Goal: Communication & Community: Answer question/provide support

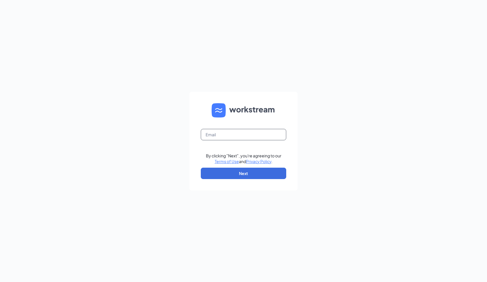
click at [259, 136] on input "text" at bounding box center [244, 134] width 86 height 11
type input "[EMAIL_ADDRESS][DOMAIN_NAME]"
click at [241, 172] on button "Next" at bounding box center [244, 173] width 86 height 11
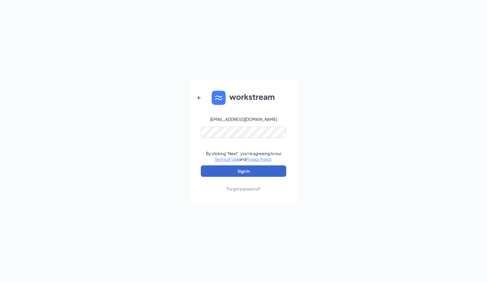
click at [244, 171] on button "Sign In" at bounding box center [244, 170] width 86 height 11
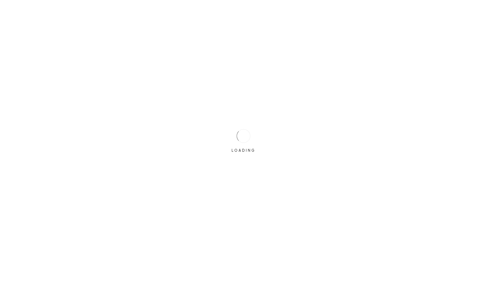
click at [249, 170] on div "LOADING" at bounding box center [243, 141] width 487 height 282
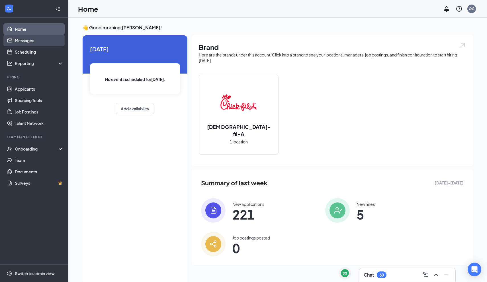
click at [29, 42] on link "Messages" at bounding box center [39, 40] width 49 height 11
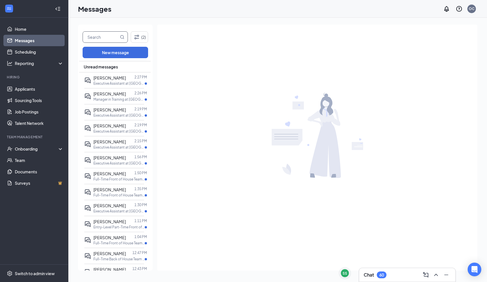
click at [111, 40] on input "text" at bounding box center [101, 37] width 36 height 11
type input "y"
type input "[GEOGRAPHIC_DATA]"
click at [124, 52] on button "New message" at bounding box center [116, 52] width 66 height 11
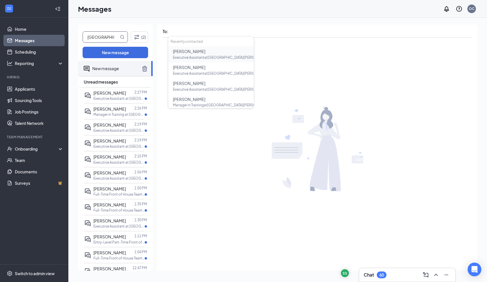
click at [121, 38] on icon "MagnifyingGlass" at bounding box center [123, 37] width 4 height 4
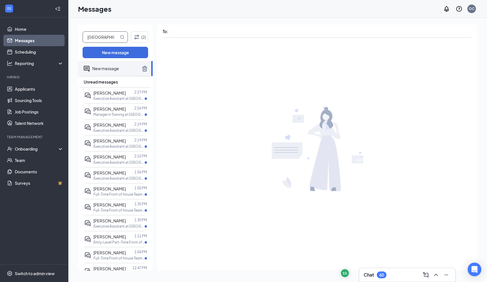
click at [122, 36] on icon "MagnifyingGlass" at bounding box center [122, 37] width 5 height 5
drag, startPoint x: 122, startPoint y: 36, endPoint x: 144, endPoint y: 66, distance: 36.9
click at [144, 66] on icon "TrashOutline" at bounding box center [144, 68] width 7 height 7
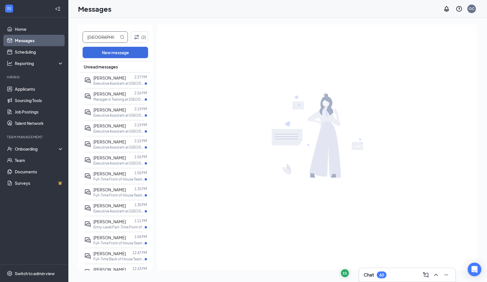
click at [111, 32] on input "[GEOGRAPHIC_DATA]" at bounding box center [101, 37] width 36 height 11
click at [121, 37] on icon "MagnifyingGlass" at bounding box center [122, 37] width 5 height 5
click at [139, 37] on icon "Filter" at bounding box center [136, 37] width 7 height 7
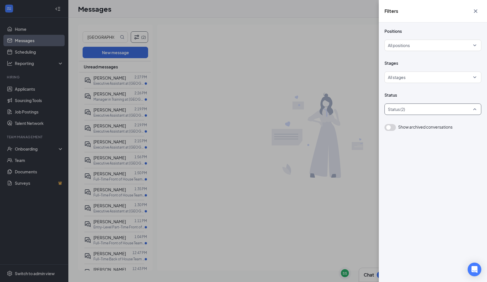
click at [413, 110] on div at bounding box center [430, 109] width 88 height 9
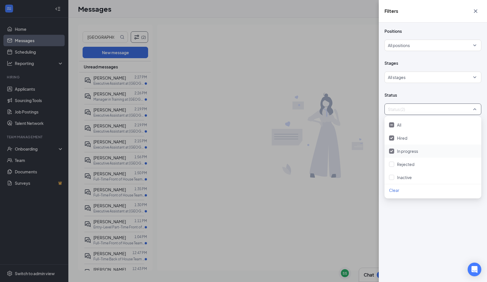
click at [403, 153] on span "In progress" at bounding box center [407, 151] width 21 height 5
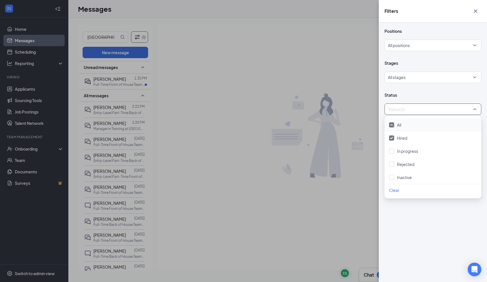
click at [407, 112] on div at bounding box center [430, 109] width 88 height 9
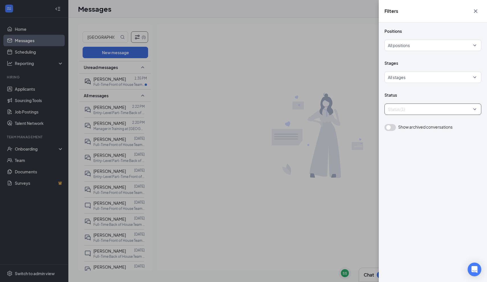
click at [106, 128] on div "Filters Positions All positions Stages All stages Status Status (1) Show archiv…" at bounding box center [243, 141] width 487 height 282
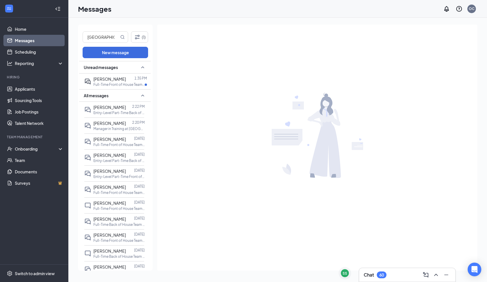
click at [107, 139] on span "[PERSON_NAME]" at bounding box center [110, 139] width 32 height 5
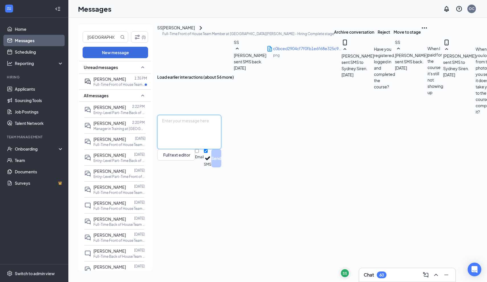
click at [221, 149] on textarea at bounding box center [189, 132] width 64 height 34
click at [204, 31] on icon "ChevronRight" at bounding box center [201, 28] width 7 height 7
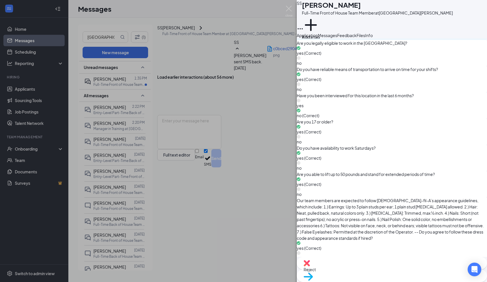
scroll to position [619, 0]
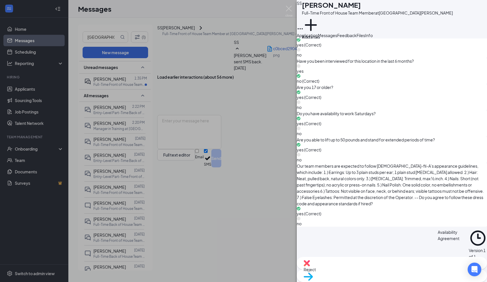
scroll to position [654, 0]
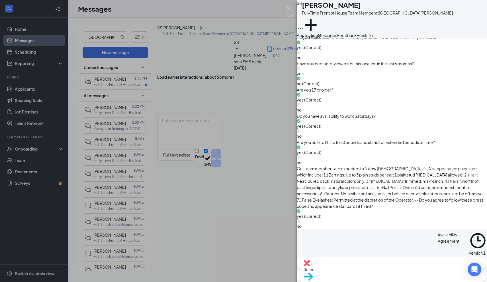
click at [338, 38] on button "Messages" at bounding box center [327, 35] width 19 height 6
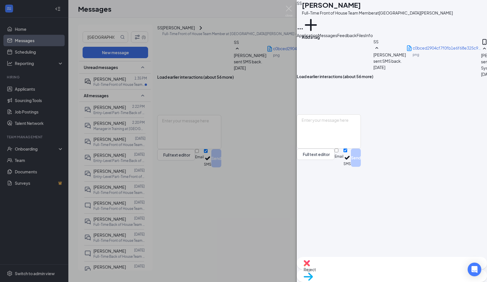
scroll to position [271, 0]
click at [357, 38] on div "Feedback" at bounding box center [347, 35] width 19 height 6
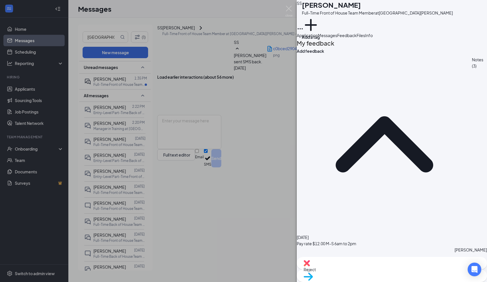
click at [365, 38] on span "Files" at bounding box center [361, 35] width 9 height 5
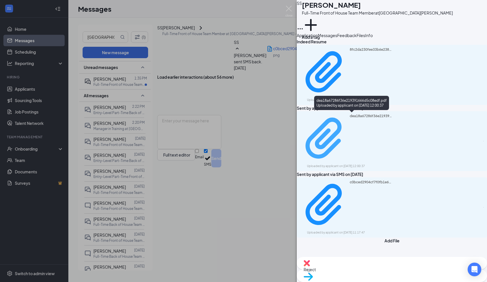
click at [383, 116] on div "dea18a67286f36e219391666d5c08edf.pdf" at bounding box center [371, 139] width 43 height 50
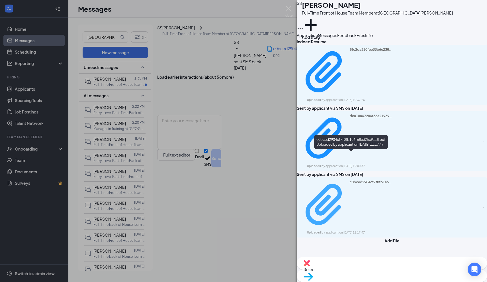
click at [364, 230] on div "Uploaded by applicant on [DATE] 11:17:47" at bounding box center [350, 232] width 86 height 5
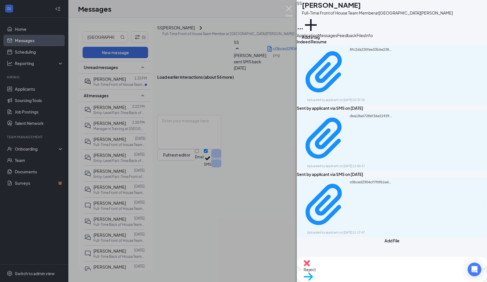
click at [288, 12] on img at bounding box center [289, 11] width 7 height 11
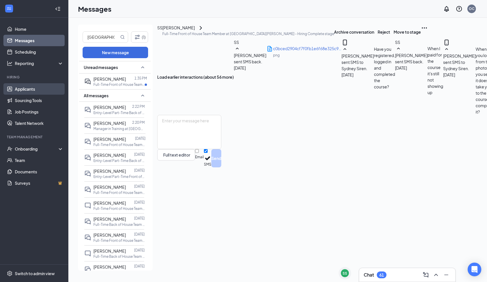
click at [32, 90] on link "Applicants" at bounding box center [39, 88] width 49 height 11
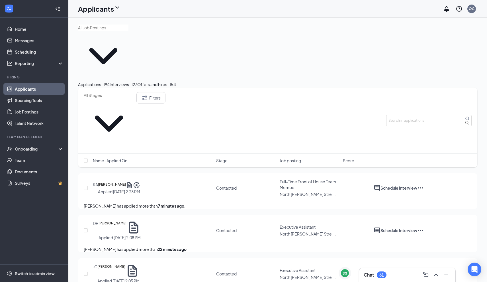
click at [176, 81] on div "Offers and hires · 154" at bounding box center [156, 84] width 39 height 6
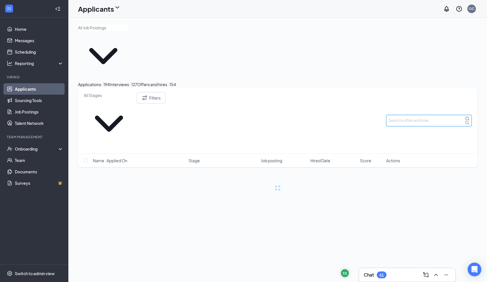
click at [403, 115] on input "text" at bounding box center [430, 120] width 86 height 11
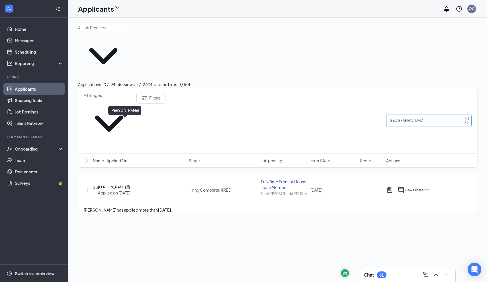
type input "[GEOGRAPHIC_DATA]"
click at [126, 184] on h5 "[PERSON_NAME]" at bounding box center [112, 187] width 28 height 6
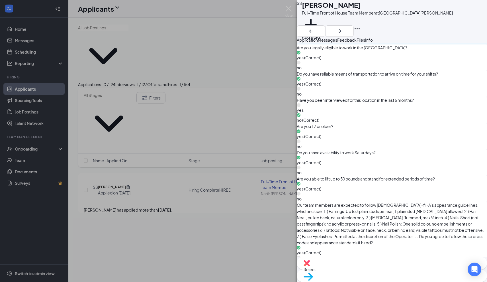
scroll to position [619, 0]
click at [255, 145] on div "SS Sydney Siren Full-Time Front of House Team Member at [GEOGRAPHIC_DATA][PERSO…" at bounding box center [243, 141] width 487 height 282
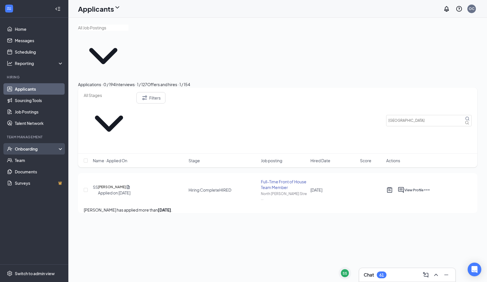
click at [30, 150] on div "Onboarding" at bounding box center [37, 149] width 44 height 6
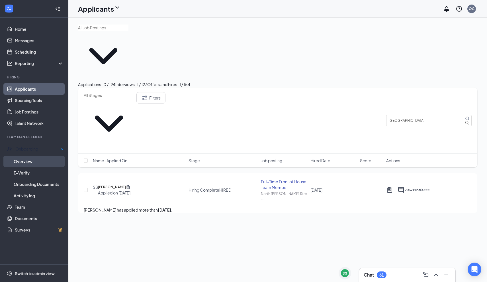
click at [30, 161] on link "Overview" at bounding box center [39, 161] width 50 height 11
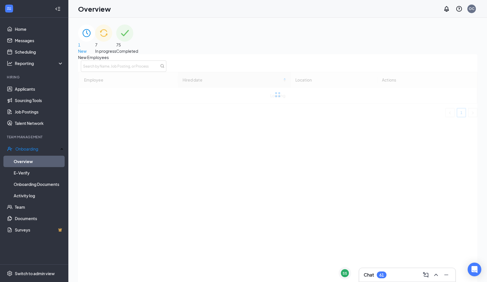
click at [116, 44] on span "7" at bounding box center [105, 45] width 21 height 6
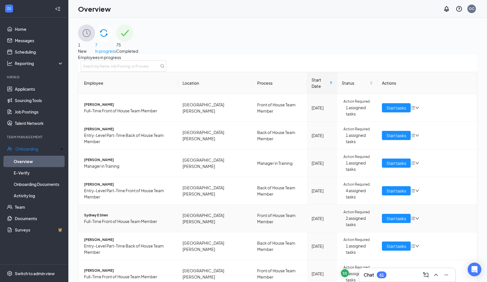
click at [124, 205] on td "Sydney E Siren Full-Time Front of House Team Member" at bounding box center [128, 219] width 100 height 28
click at [113, 212] on span "Sydney E Siren" at bounding box center [129, 215] width 90 height 6
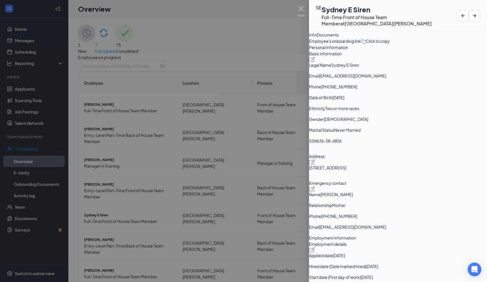
click at [276, 68] on div at bounding box center [243, 141] width 487 height 282
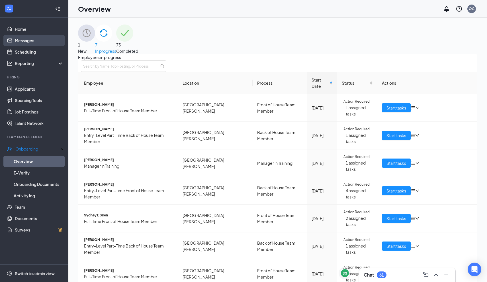
click at [30, 41] on link "Messages" at bounding box center [39, 40] width 49 height 11
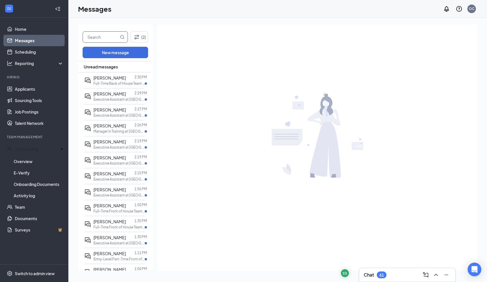
click at [109, 40] on input "text" at bounding box center [101, 37] width 36 height 11
type input "[GEOGRAPHIC_DATA]"
click at [123, 37] on icon "MagnifyingGlass" at bounding box center [122, 37] width 5 height 5
drag, startPoint x: 123, startPoint y: 37, endPoint x: 139, endPoint y: 38, distance: 15.7
click at [139, 38] on icon "Filter" at bounding box center [136, 37] width 7 height 7
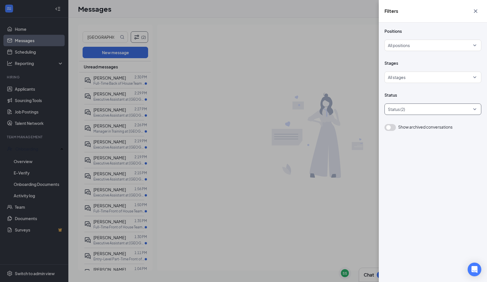
click at [393, 112] on div at bounding box center [430, 109] width 88 height 9
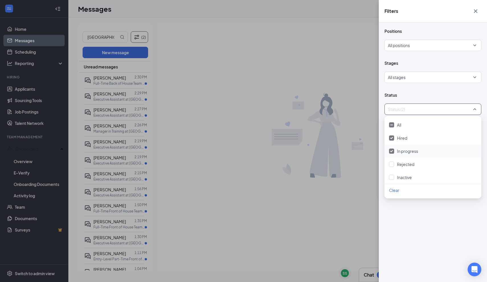
click at [393, 149] on div at bounding box center [391, 151] width 5 height 5
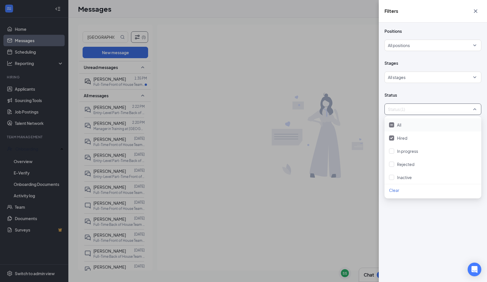
click at [396, 112] on div at bounding box center [430, 109] width 88 height 9
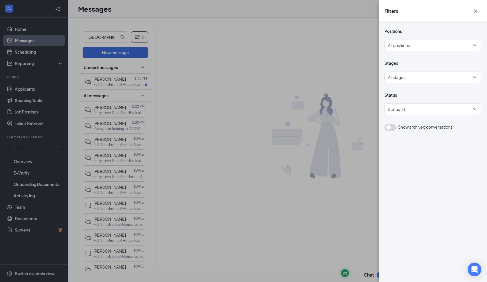
click at [108, 139] on div "Filters Positions All positions Stages All stages Status Status (1) Show archiv…" at bounding box center [243, 141] width 487 height 282
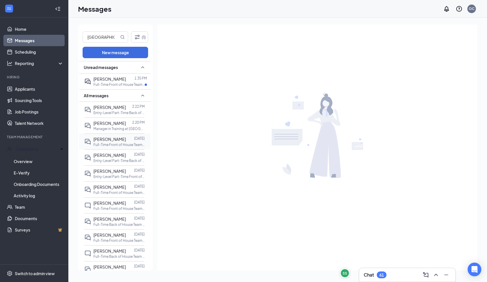
click at [107, 143] on p "Full-Time Front of House Team Member at [GEOGRAPHIC_DATA][PERSON_NAME]" at bounding box center [119, 144] width 51 height 5
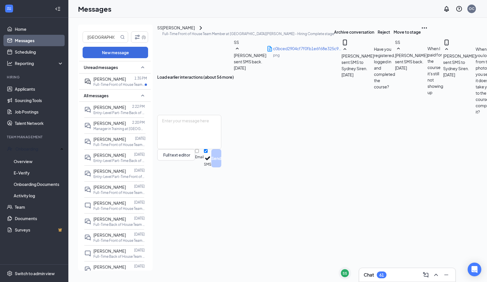
scroll to position [230, 0]
click at [221, 149] on textarea at bounding box center [189, 132] width 64 height 34
type textarea "H"
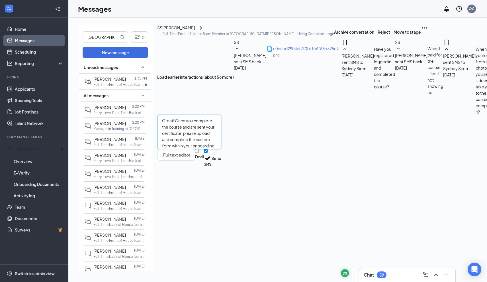
scroll to position [0, 0]
type textarea "Great! Once you complete the course and are sent your certificate, please uploa…"
click at [234, 74] on button "Load earlier interactions (about 56 more)" at bounding box center [195, 77] width 77 height 6
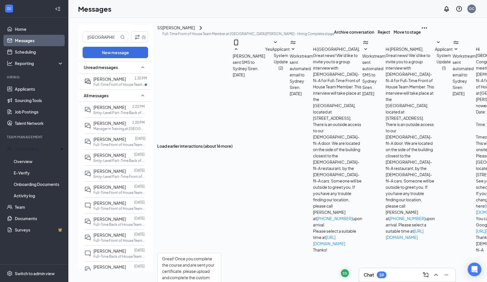
scroll to position [363, 0]
click at [204, 31] on icon "ChevronRight" at bounding box center [201, 28] width 7 height 7
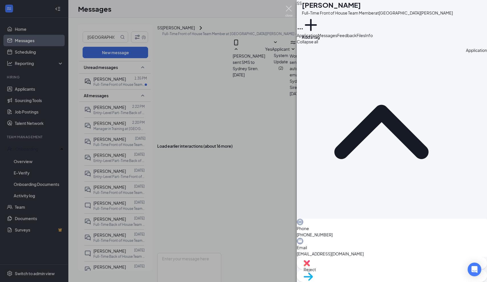
click at [290, 12] on img at bounding box center [289, 11] width 7 height 11
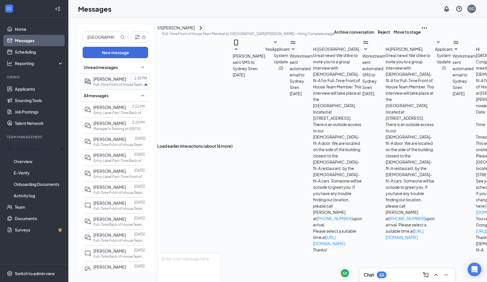
click at [106, 88] on div "[PERSON_NAME] 1:35 PM Full-Time Front of House Team Member at [GEOGRAPHIC_DATA]…" at bounding box center [114, 82] width 60 height 16
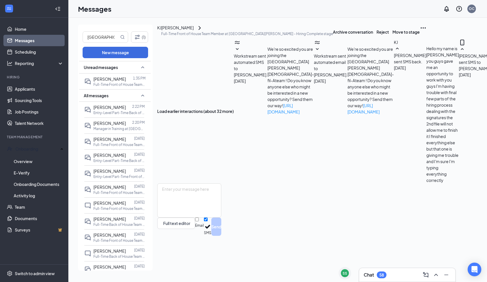
scroll to position [123, 0]
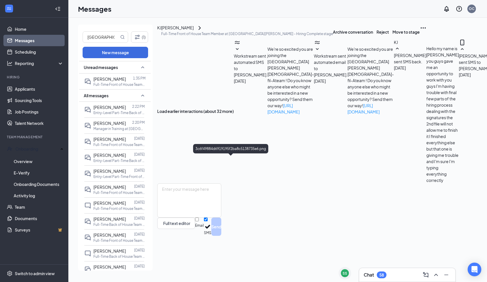
click at [221, 218] on textarea at bounding box center [189, 200] width 64 height 34
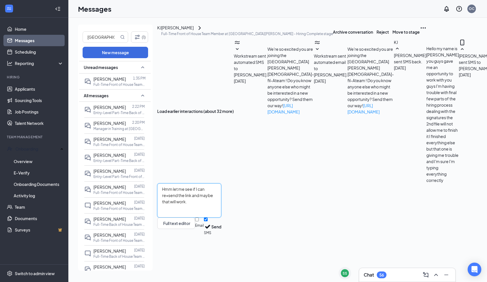
click at [221, 218] on textarea "Hmm let me see if I can re=send the link and maybe that will work." at bounding box center [189, 200] width 64 height 34
click at [175, 218] on textarea "Hmm let me see if I can re-send the link and maybe that will work." at bounding box center [189, 200] width 64 height 34
click at [221, 218] on textarea "Hi [PERSON_NAME]! Let me see if I can re-send the link and maybe that will work." at bounding box center [189, 200] width 64 height 34
type textarea "Hi [PERSON_NAME]! Let me see if I can re-send the link and maybe that will work."
click at [221, 236] on button "Send" at bounding box center [217, 227] width 10 height 18
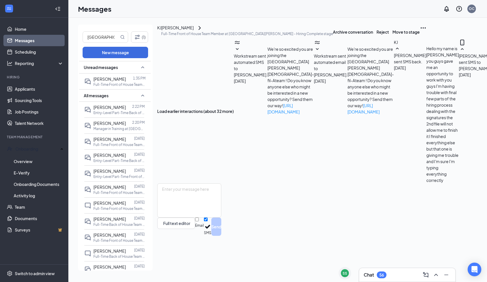
scroll to position [237, 0]
click at [27, 161] on link "Overview" at bounding box center [39, 161] width 50 height 11
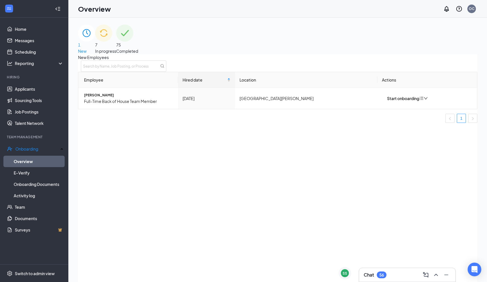
click at [116, 52] on div "7 In progress" at bounding box center [105, 40] width 21 height 30
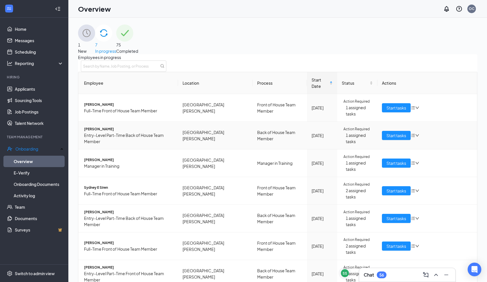
click at [113, 132] on span "Entry-Level Part-Time Back of House Team Member" at bounding box center [129, 138] width 90 height 13
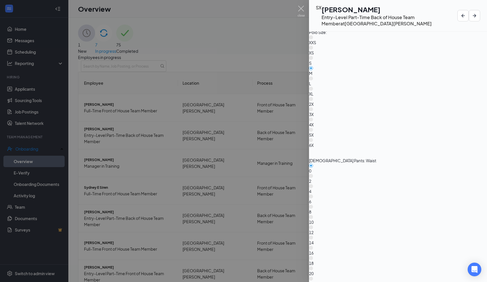
scroll to position [839, 0]
click at [267, 142] on div at bounding box center [243, 141] width 487 height 282
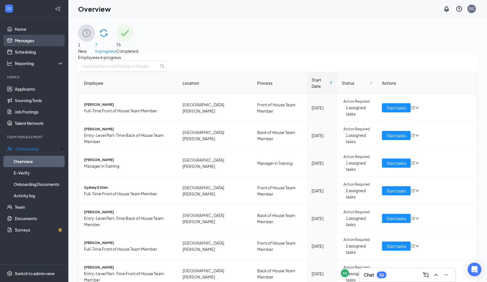
click at [18, 41] on link "Messages" at bounding box center [39, 40] width 49 height 11
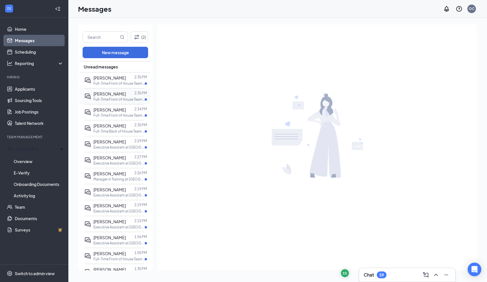
click at [113, 92] on span "[PERSON_NAME]" at bounding box center [110, 93] width 32 height 5
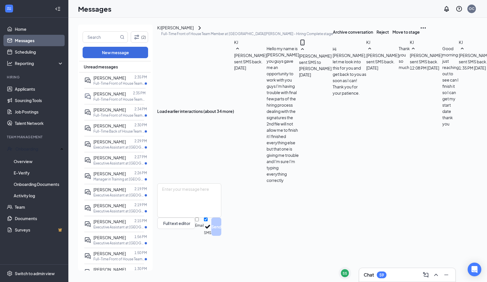
scroll to position [226, 0]
click at [221, 218] on textarea at bounding box center [189, 200] width 64 height 34
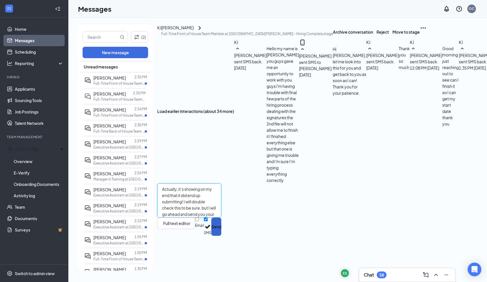
type textarea "Actually, it’s showing on my end that it did end up submitting! I will double c…"
click at [221, 236] on button "Send" at bounding box center [217, 227] width 10 height 18
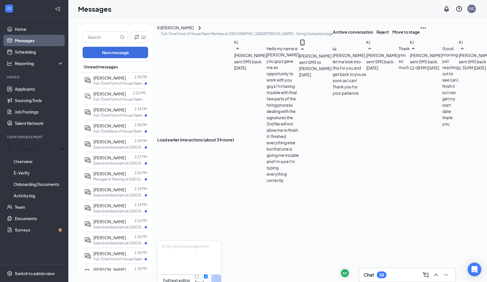
scroll to position [276, 0]
click at [31, 161] on link "Overview" at bounding box center [39, 161] width 50 height 11
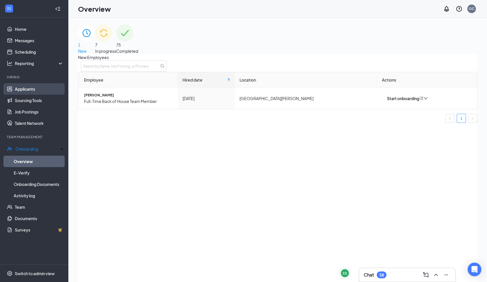
click at [33, 89] on link "Applicants" at bounding box center [39, 88] width 49 height 11
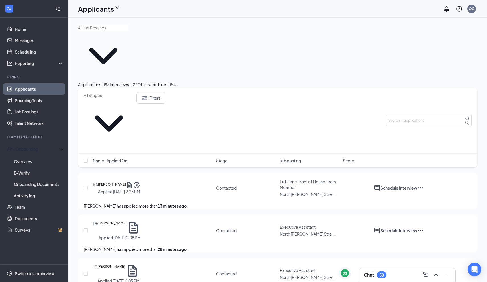
click at [176, 81] on div "Offers and hires · 154" at bounding box center [156, 84] width 39 height 6
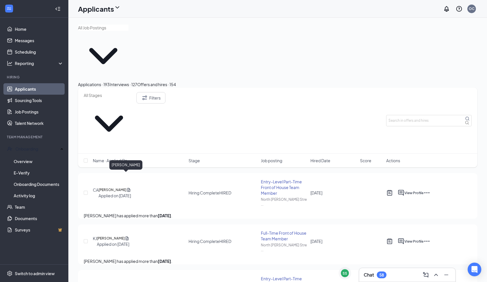
click at [125, 235] on h5 "[PERSON_NAME]" at bounding box center [111, 238] width 28 height 6
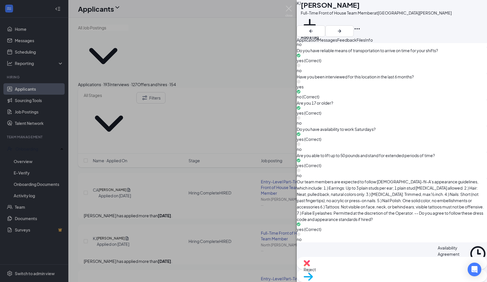
scroll to position [653, 0]
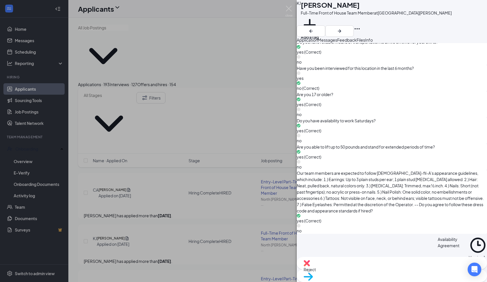
click at [373, 43] on button "Info" at bounding box center [369, 40] width 8 height 6
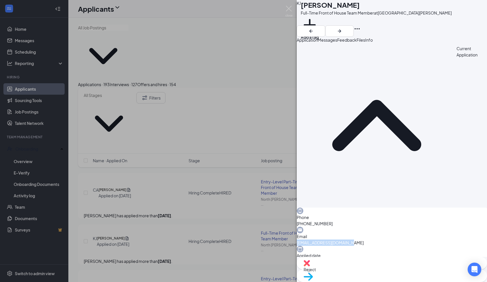
drag, startPoint x: 403, startPoint y: 86, endPoint x: 450, endPoint y: 85, distance: 47.6
click at [450, 239] on span "[EMAIL_ADDRESS][DOMAIN_NAME]" at bounding box center [392, 242] width 190 height 6
copy span "[EMAIL_ADDRESS][DOMAIN_NAME]"
click at [290, 12] on img at bounding box center [289, 11] width 7 height 11
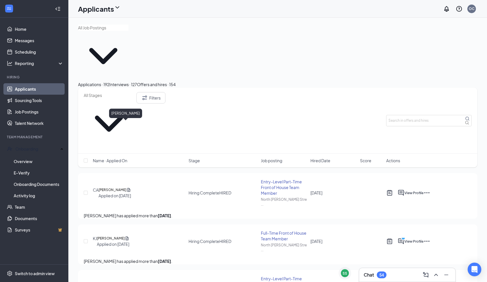
click at [121, 187] on h5 "[PERSON_NAME]" at bounding box center [113, 190] width 28 height 6
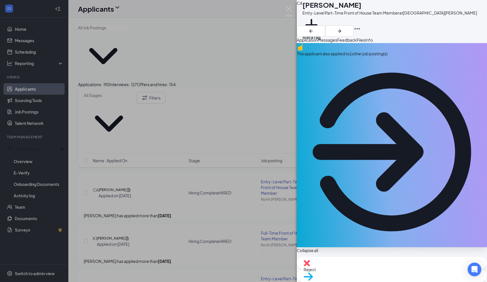
drag, startPoint x: 402, startPoint y: 115, endPoint x: 458, endPoint y: 112, distance: 56.2
copy span "[EMAIL_ADDRESS][DOMAIN_NAME]"
click at [338, 42] on span "Messages" at bounding box center [327, 39] width 19 height 5
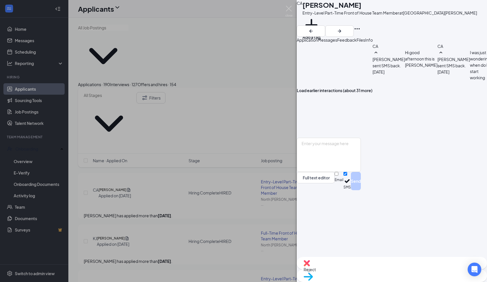
scroll to position [195, 0]
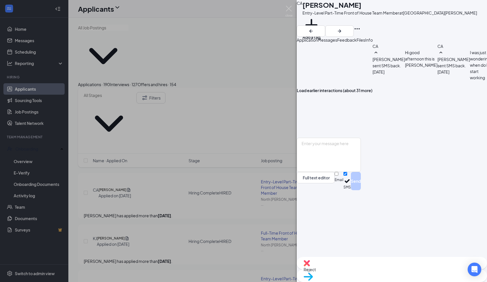
click at [348, 190] on div "Full text editor Email SMS Send" at bounding box center [329, 164] width 64 height 52
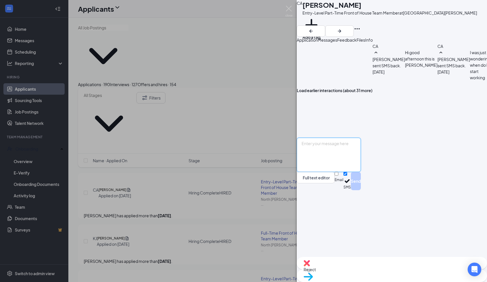
click at [348, 172] on textarea at bounding box center [329, 155] width 64 height 34
type textarea "Hello [PERSON_NAME]! [PERSON_NAME] here checking in to see if you are able to a…"
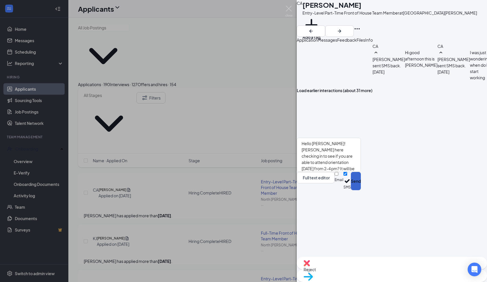
click at [361, 190] on button "Send" at bounding box center [356, 181] width 10 height 18
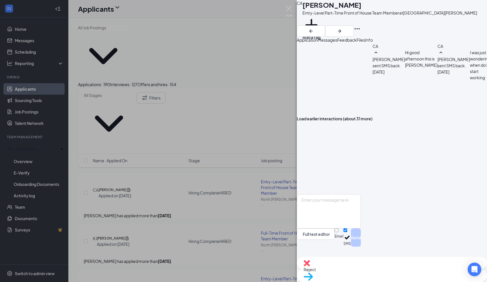
scroll to position [302, 0]
click at [289, 9] on img at bounding box center [289, 11] width 7 height 11
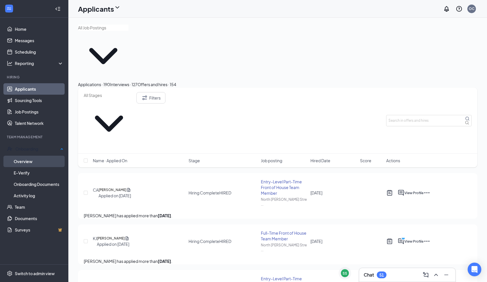
click at [29, 160] on link "Overview" at bounding box center [39, 161] width 50 height 11
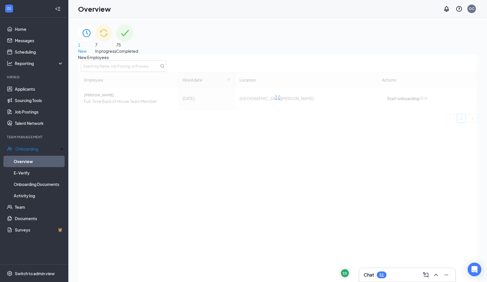
click at [112, 34] on img at bounding box center [103, 33] width 17 height 17
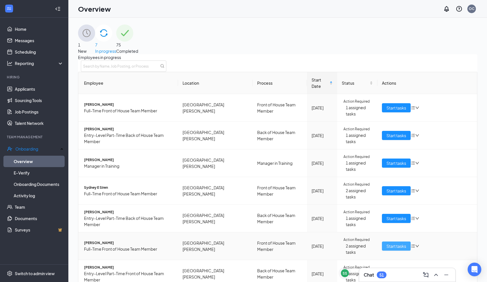
click at [390, 241] on button "Start tasks" at bounding box center [396, 245] width 29 height 9
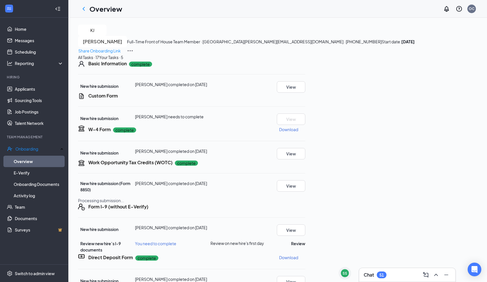
scroll to position [22, 0]
click at [306, 96] on icon "Ellipses" at bounding box center [306, 96] width 0 height 0
click at [121, 48] on p "Share Onboarding Link" at bounding box center [99, 51] width 42 height 6
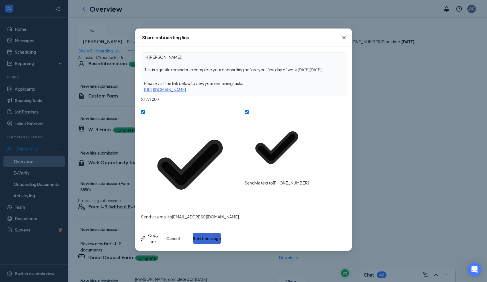
click at [221, 233] on button "Send message" at bounding box center [207, 238] width 28 height 11
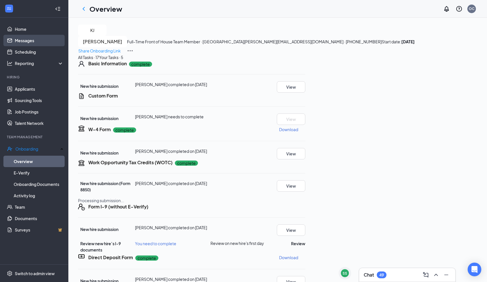
click at [29, 42] on link "Messages" at bounding box center [39, 40] width 49 height 11
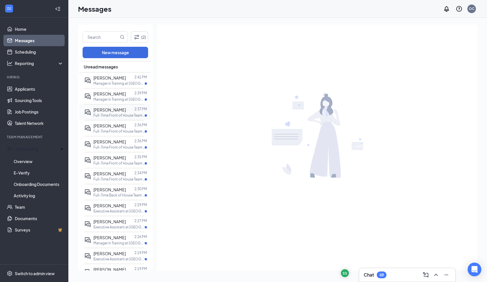
click at [115, 111] on span "[PERSON_NAME]" at bounding box center [110, 109] width 32 height 5
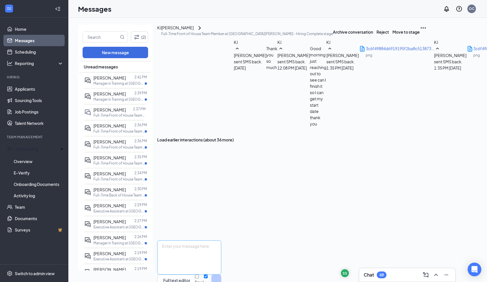
scroll to position [232, 0]
click at [221, 240] on textarea at bounding box center [189, 257] width 64 height 34
type textarea "Awesome, I will get you on the orientation schedule. You should have received t…"
click at [221, 275] on button "Send" at bounding box center [217, 284] width 10 height 18
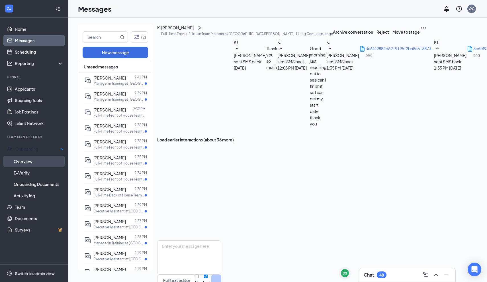
click at [36, 162] on link "Overview" at bounding box center [39, 161] width 50 height 11
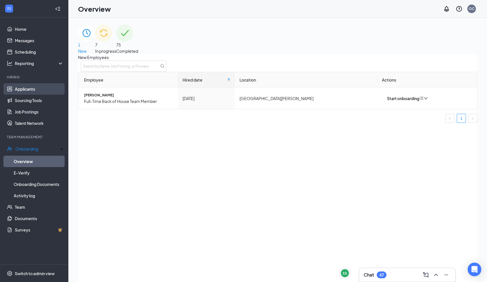
click at [31, 90] on link "Applicants" at bounding box center [39, 88] width 49 height 11
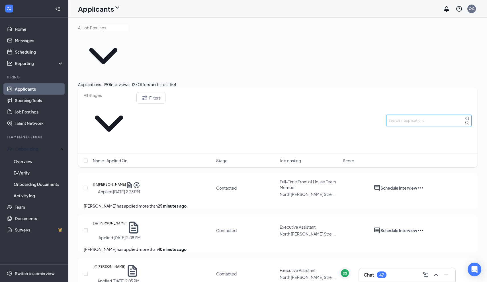
click at [409, 115] on input "text" at bounding box center [430, 120] width 86 height 11
type input "zamara"
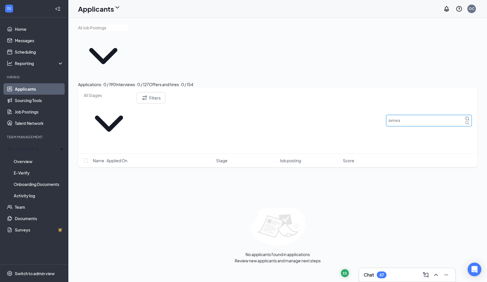
click at [414, 115] on input "zamara" at bounding box center [430, 120] width 86 height 11
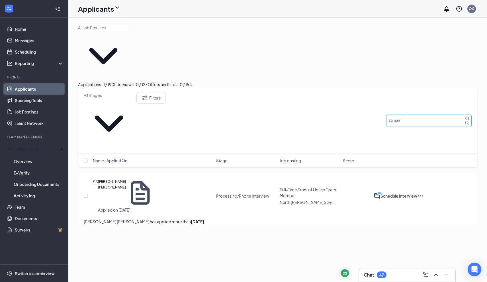
type input "Samah"
click at [384, 190] on icon "PrimaryDot" at bounding box center [380, 193] width 7 height 7
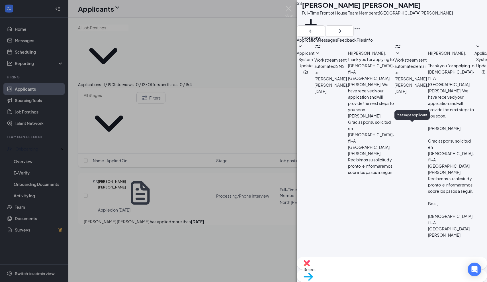
scroll to position [145, 0]
click at [289, 11] on img at bounding box center [289, 11] width 7 height 11
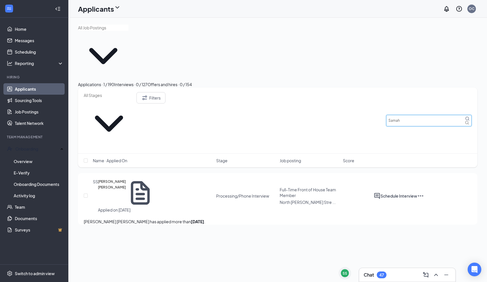
click at [414, 115] on input "Samah" at bounding box center [430, 120] width 86 height 11
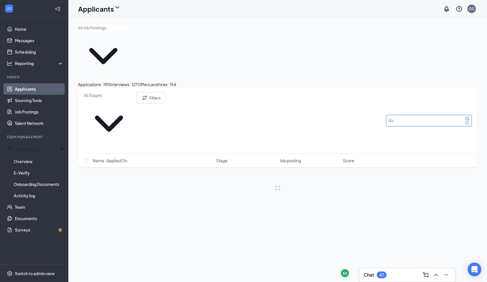
type input "Q"
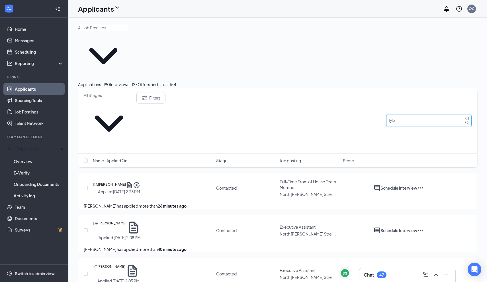
type input "[PERSON_NAME]"
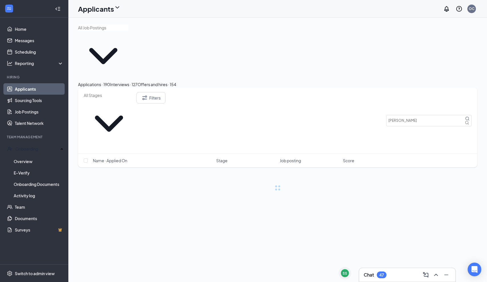
click at [138, 81] on div "Interviews · 127" at bounding box center [124, 84] width 28 height 6
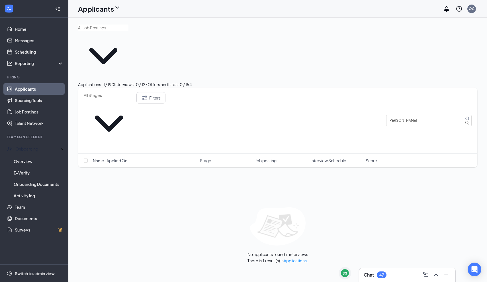
click at [96, 81] on div "Applications · 1 / 190" at bounding box center [96, 84] width 36 height 6
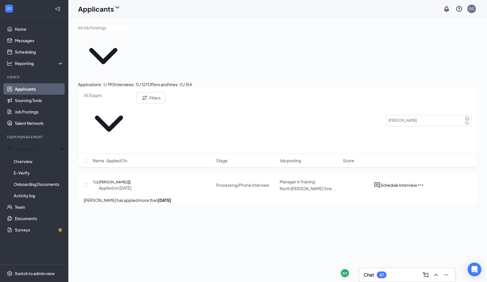
click at [381, 182] on div at bounding box center [377, 185] width 7 height 7
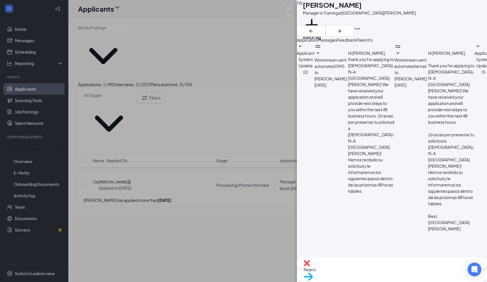
scroll to position [121, 0]
click at [475, 74] on span "Applicant System Update (1)" at bounding box center [484, 62] width 18 height 24
click at [395, 57] on icon "SmallChevronDown" at bounding box center [398, 53] width 7 height 7
click at [343, 85] on div "Workstream sent automated SMS to [PERSON_NAME]. [DATE] Hi [PERSON_NAME], thank …" at bounding box center [355, 122] width 80 height 144
click at [288, 10] on img at bounding box center [289, 11] width 7 height 11
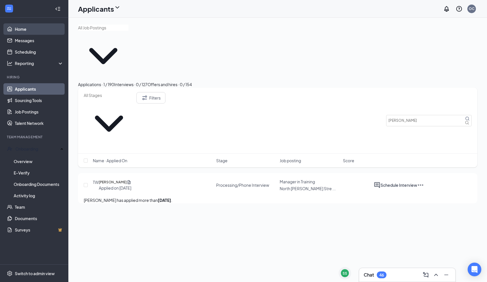
click at [31, 32] on link "Home" at bounding box center [39, 28] width 49 height 11
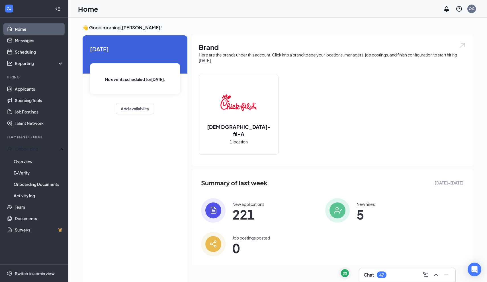
click at [377, 271] on div "Chat 47" at bounding box center [407, 274] width 87 height 9
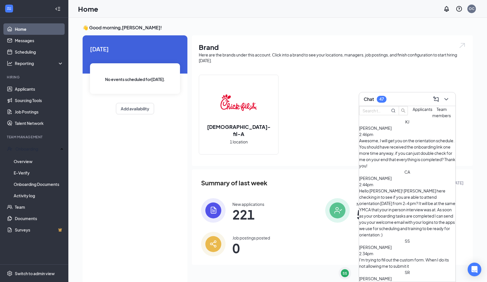
click at [417, 244] on div "Sydney Siren 2:34pm" at bounding box center [407, 250] width 96 height 13
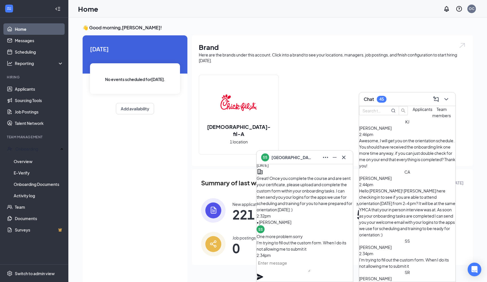
click at [309, 271] on textarea at bounding box center [284, 265] width 54 height 14
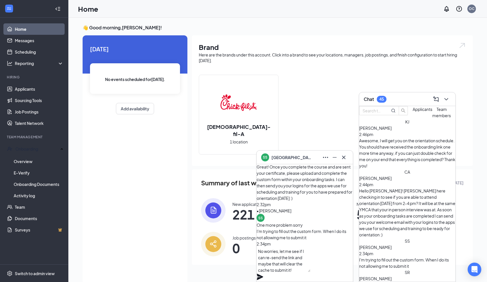
type textarea "No worries, let me see if I can re-send the link and maybe that will clear the …"
click at [264, 273] on icon "Plane" at bounding box center [260, 276] width 7 height 7
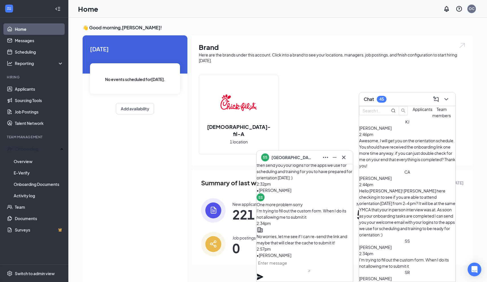
scroll to position [0, 0]
click at [337, 157] on icon "Minimize" at bounding box center [335, 157] width 7 height 7
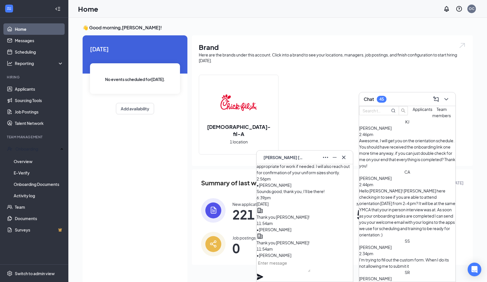
click at [303, 271] on textarea at bounding box center [284, 265] width 54 height 14
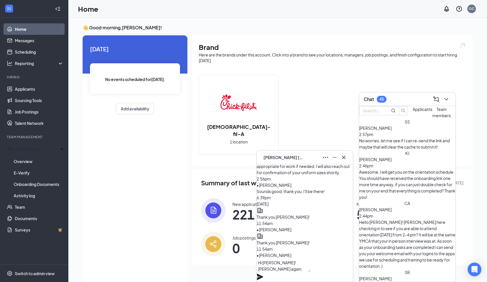
scroll to position [0, 0]
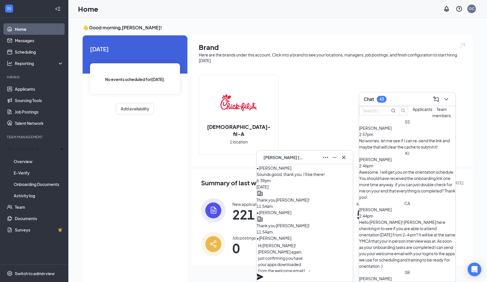
type textarea "Hi [PERSON_NAME]! [PERSON_NAME] again, just confirming you have your apps downl…"
click at [264, 273] on icon "Plane" at bounding box center [260, 276] width 7 height 7
